Goal: Entertainment & Leisure: Consume media (video, audio)

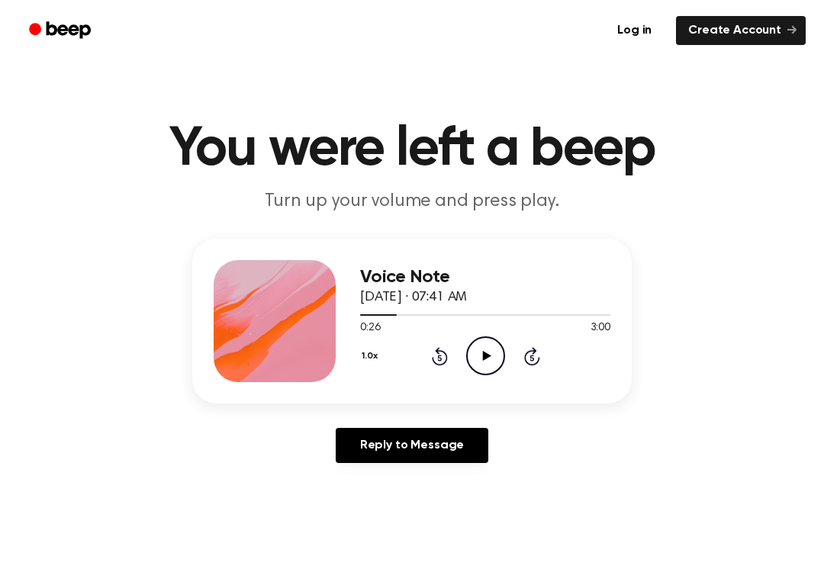
click at [484, 365] on icon "Play Audio" at bounding box center [485, 355] width 39 height 39
click at [475, 358] on icon "Play Audio" at bounding box center [485, 355] width 39 height 39
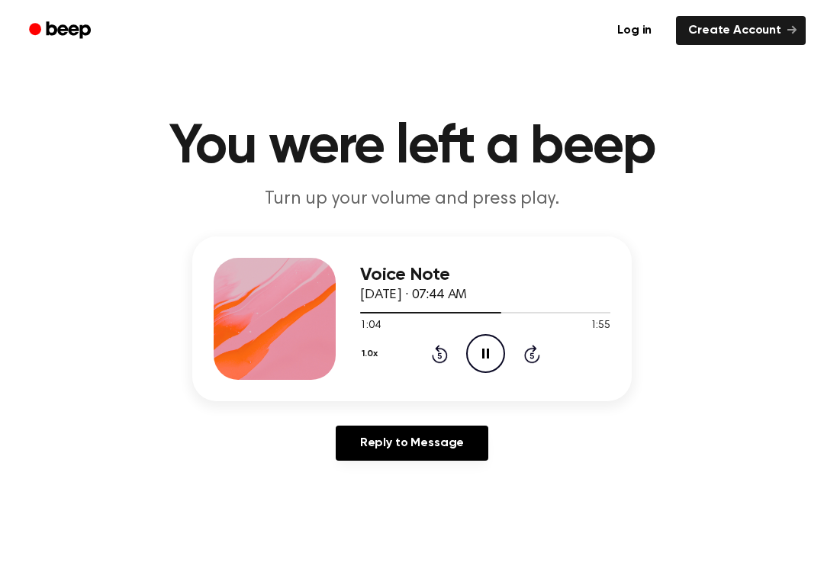
click at [471, 356] on icon "Pause Audio" at bounding box center [485, 353] width 39 height 39
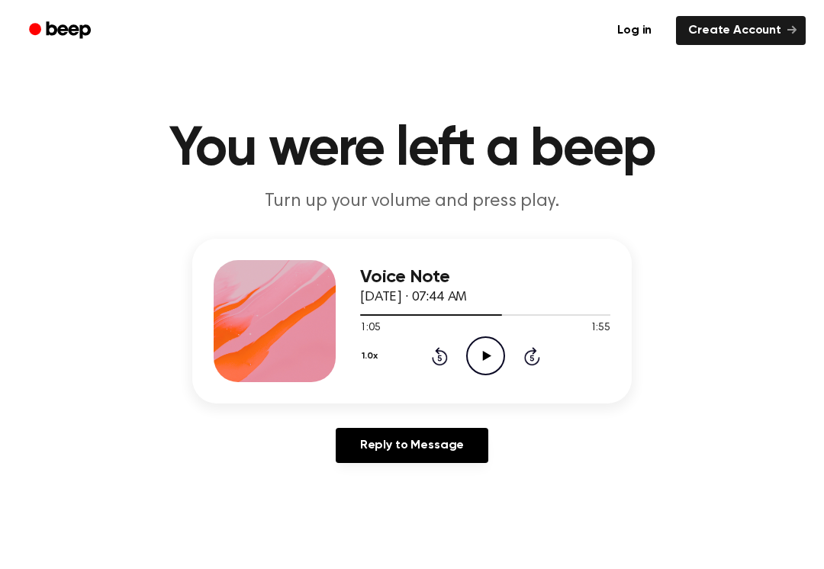
click at [432, 352] on icon "Rewind 5 seconds" at bounding box center [439, 356] width 17 height 20
click at [430, 349] on div "1.0x Rewind 5 seconds Play Audio Skip 5 seconds" at bounding box center [485, 355] width 250 height 39
click at [434, 357] on icon "Rewind 5 seconds" at bounding box center [439, 356] width 17 height 20
click at [438, 356] on icon "Rewind 5 seconds" at bounding box center [439, 356] width 17 height 20
click at [439, 359] on icon "Rewind 5 seconds" at bounding box center [439, 356] width 17 height 20
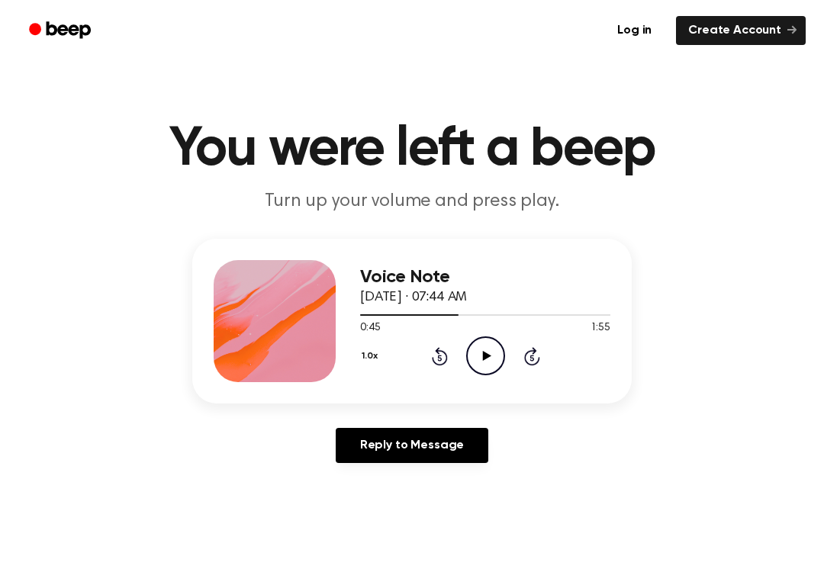
click at [479, 349] on icon "Play Audio" at bounding box center [485, 355] width 39 height 39
click at [478, 344] on icon "Pause Audio" at bounding box center [485, 355] width 39 height 39
click at [491, 367] on icon "Play Audio" at bounding box center [485, 355] width 39 height 39
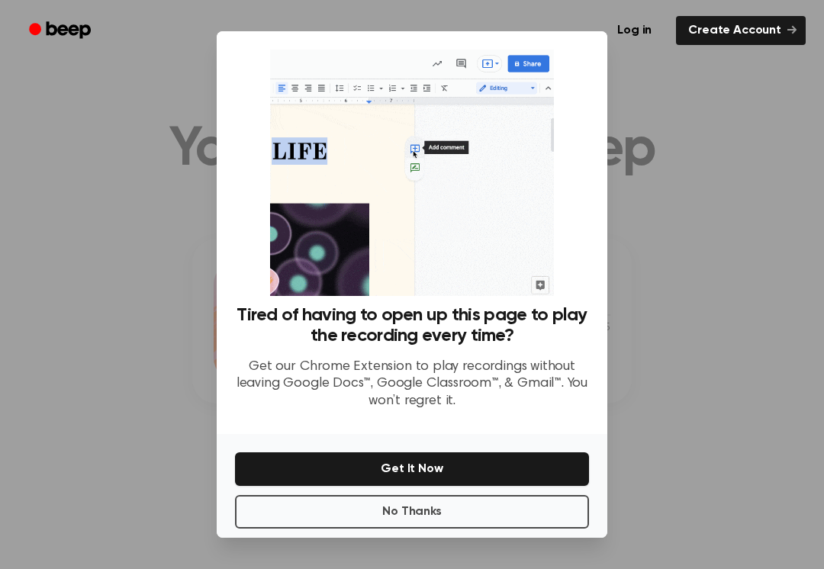
click at [448, 504] on button "No Thanks" at bounding box center [412, 512] width 354 height 34
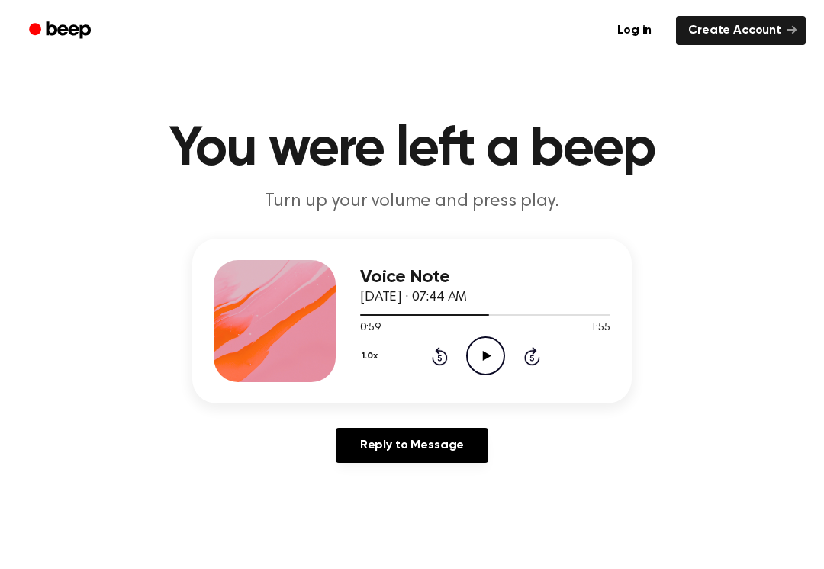
click at [478, 340] on icon "Play Audio" at bounding box center [485, 355] width 39 height 39
click at [473, 362] on icon "Pause Audio" at bounding box center [485, 355] width 39 height 39
click at [482, 352] on icon "Play Audio" at bounding box center [485, 355] width 39 height 39
click at [494, 372] on circle at bounding box center [485, 355] width 37 height 37
click at [494, 372] on icon "Play Audio" at bounding box center [485, 355] width 39 height 39
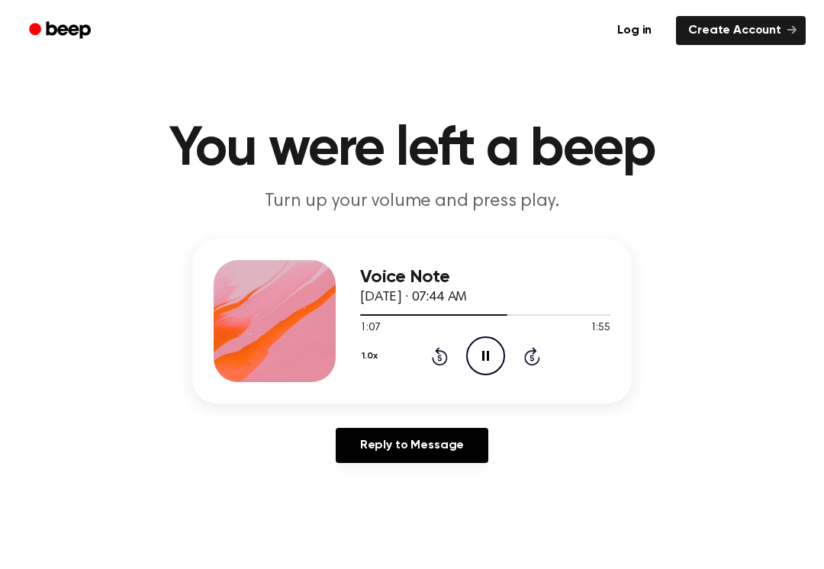
click at [481, 357] on icon "Pause Audio" at bounding box center [485, 355] width 39 height 39
